Goal: Task Accomplishment & Management: Manage account settings

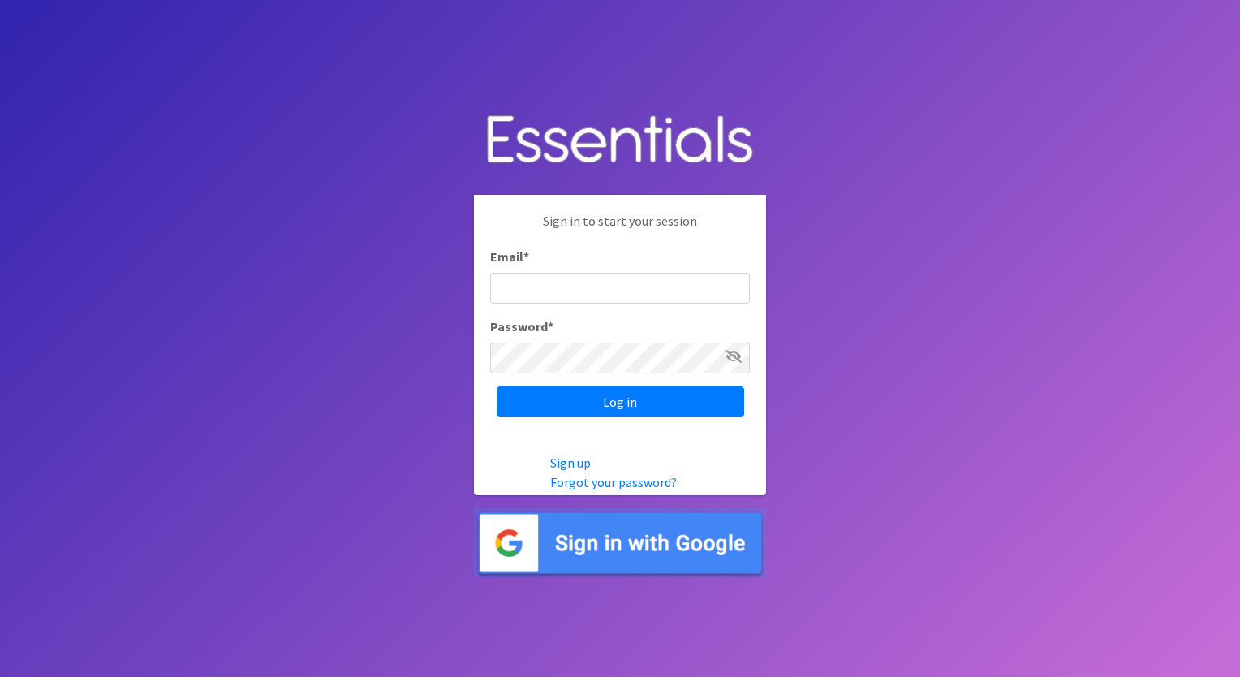
type input "izabel@unitedwayskagit.org"
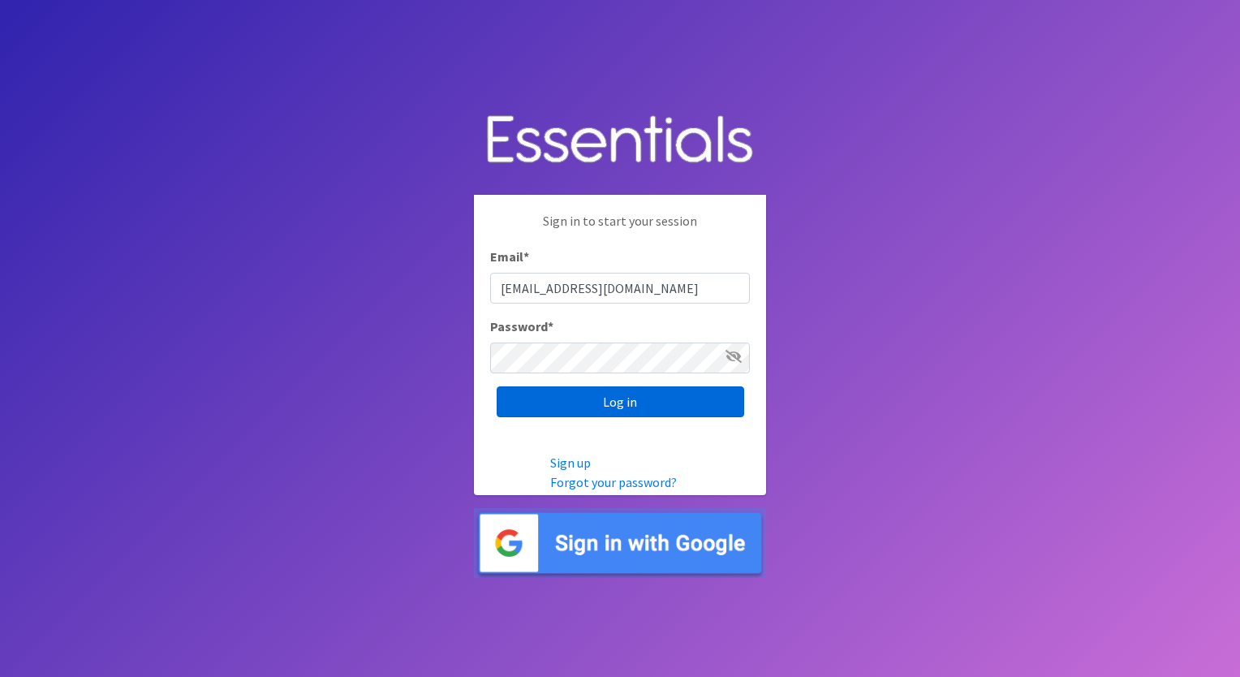
click at [697, 394] on input "Log in" at bounding box center [621, 401] width 248 height 31
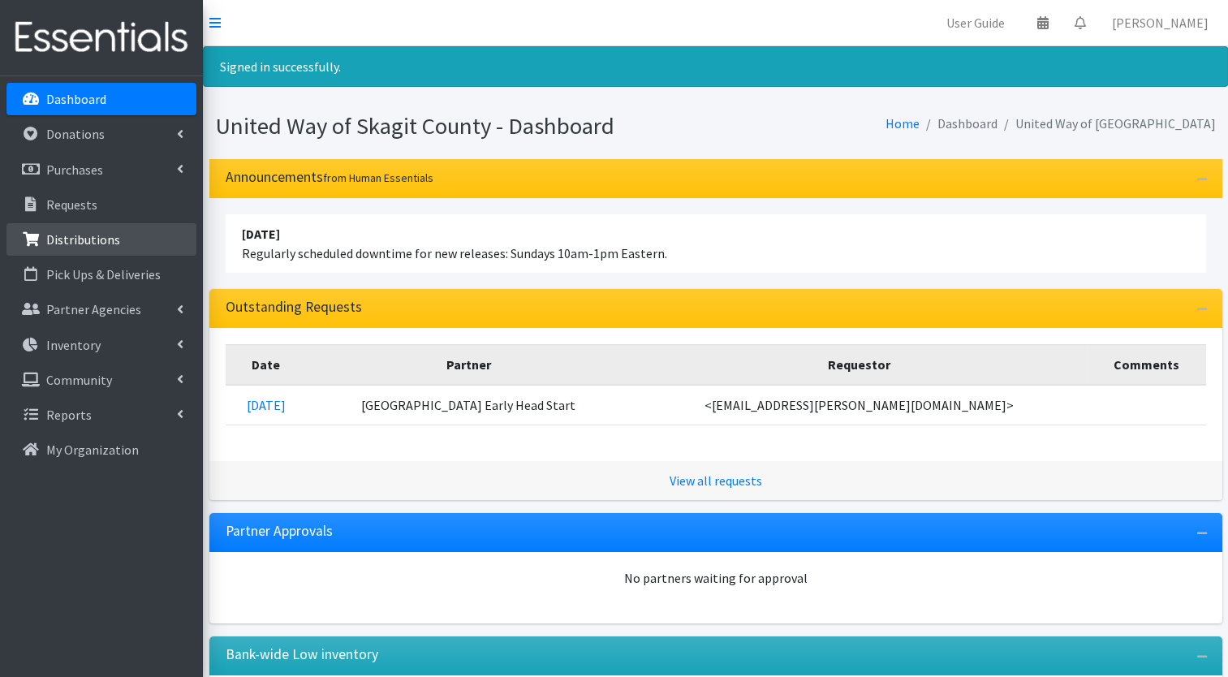
click at [94, 249] on link "Distributions" at bounding box center [101, 239] width 190 height 32
